Goal: Task Accomplishment & Management: Use online tool/utility

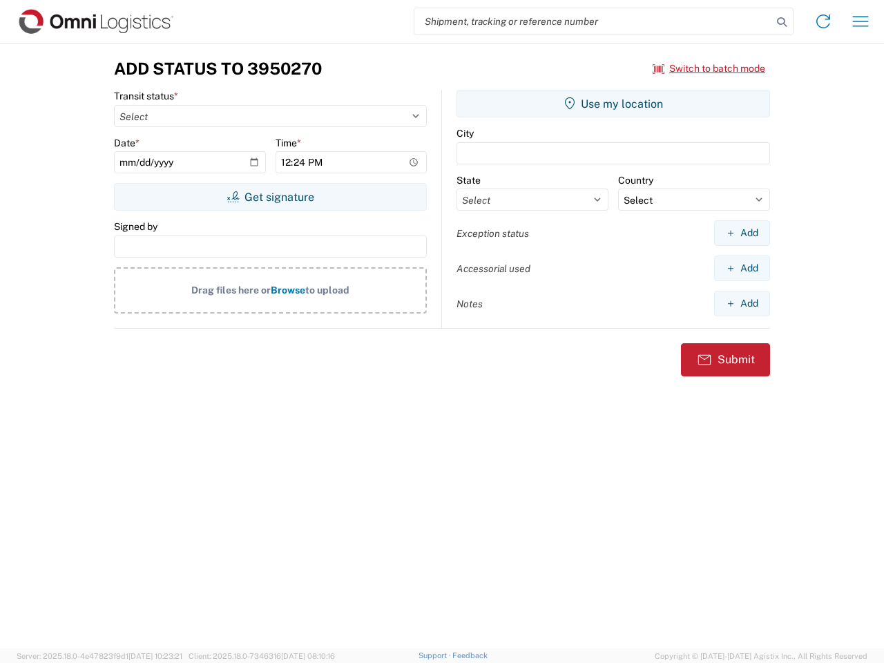
click at [593, 21] on input "search" at bounding box center [593, 21] width 358 height 26
click at [782, 22] on icon at bounding box center [781, 21] width 19 height 19
click at [823, 21] on icon at bounding box center [823, 21] width 22 height 22
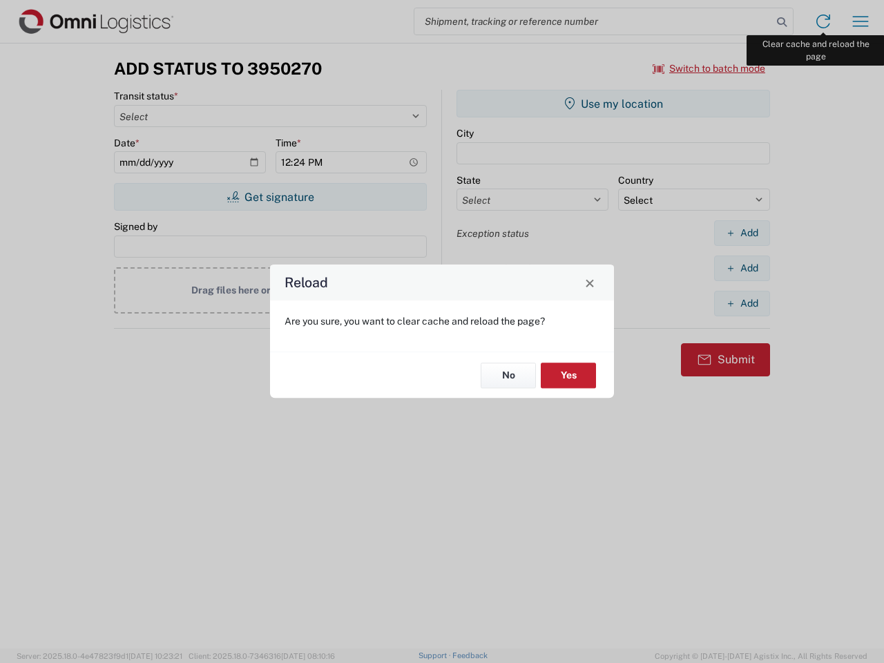
click at [861, 21] on div "Reload Are you sure, you want to clear cache and reload the page? No Yes" at bounding box center [442, 331] width 884 height 663
click at [709, 68] on div "Reload Are you sure, you want to clear cache and reload the page? No Yes" at bounding box center [442, 331] width 884 height 663
click at [270, 197] on div "Reload Are you sure, you want to clear cache and reload the page? No Yes" at bounding box center [442, 331] width 884 height 663
click at [613, 104] on div "Reload Are you sure, you want to clear cache and reload the page? No Yes" at bounding box center [442, 331] width 884 height 663
click at [742, 233] on div "Reload Are you sure, you want to clear cache and reload the page? No Yes" at bounding box center [442, 331] width 884 height 663
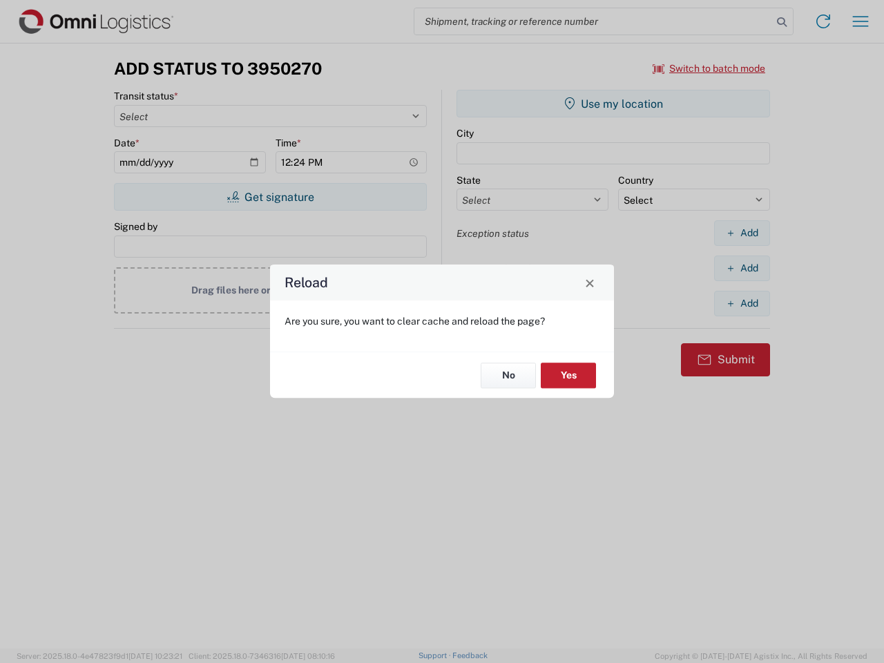
click at [742, 268] on div "Reload Are you sure, you want to clear cache and reload the page? No Yes" at bounding box center [442, 331] width 884 height 663
click at [742, 303] on div "Reload Are you sure, you want to clear cache and reload the page? No Yes" at bounding box center [442, 331] width 884 height 663
